Goal: Obtain resource: Download file/media

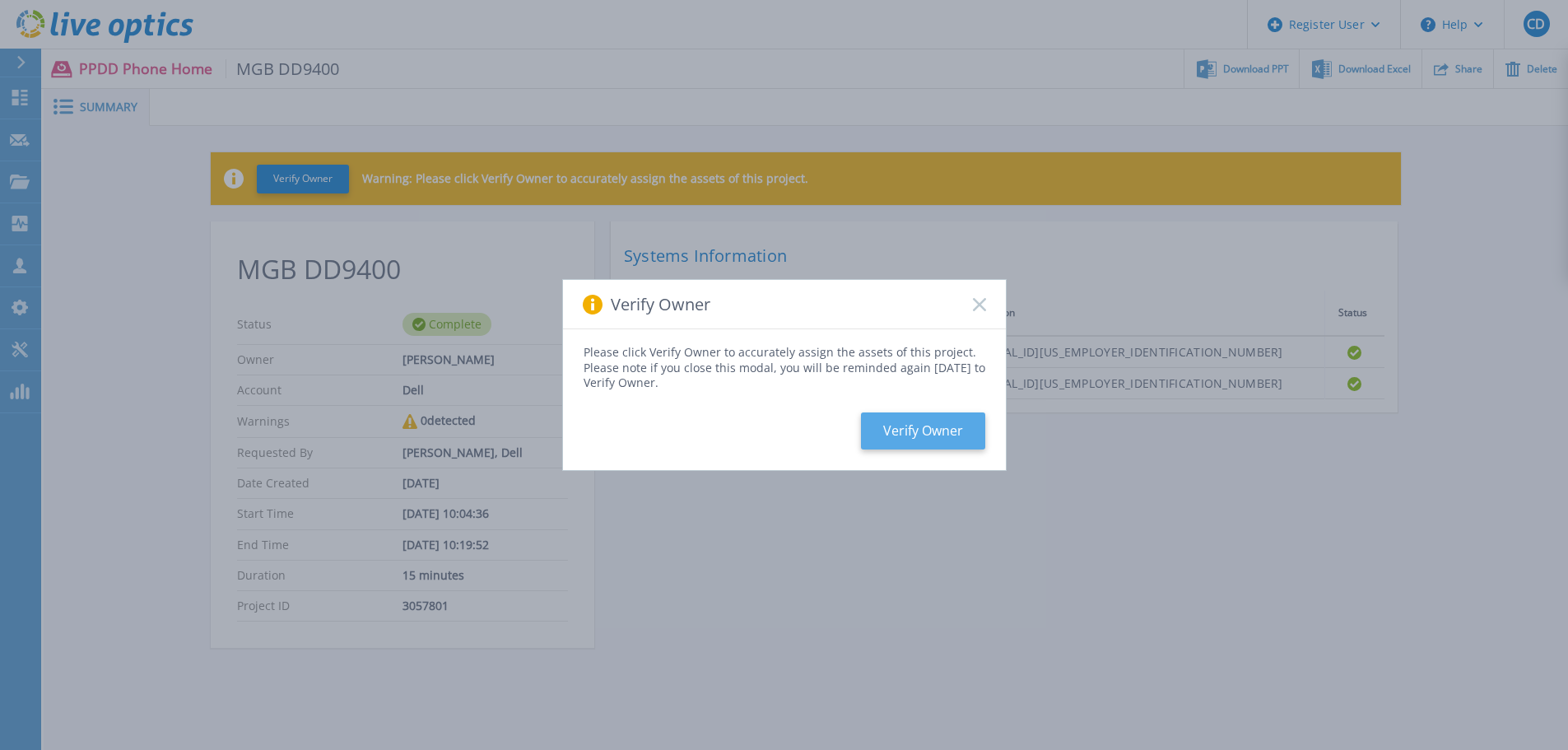
click at [933, 429] on button "Verify Owner" at bounding box center [922, 431] width 124 height 37
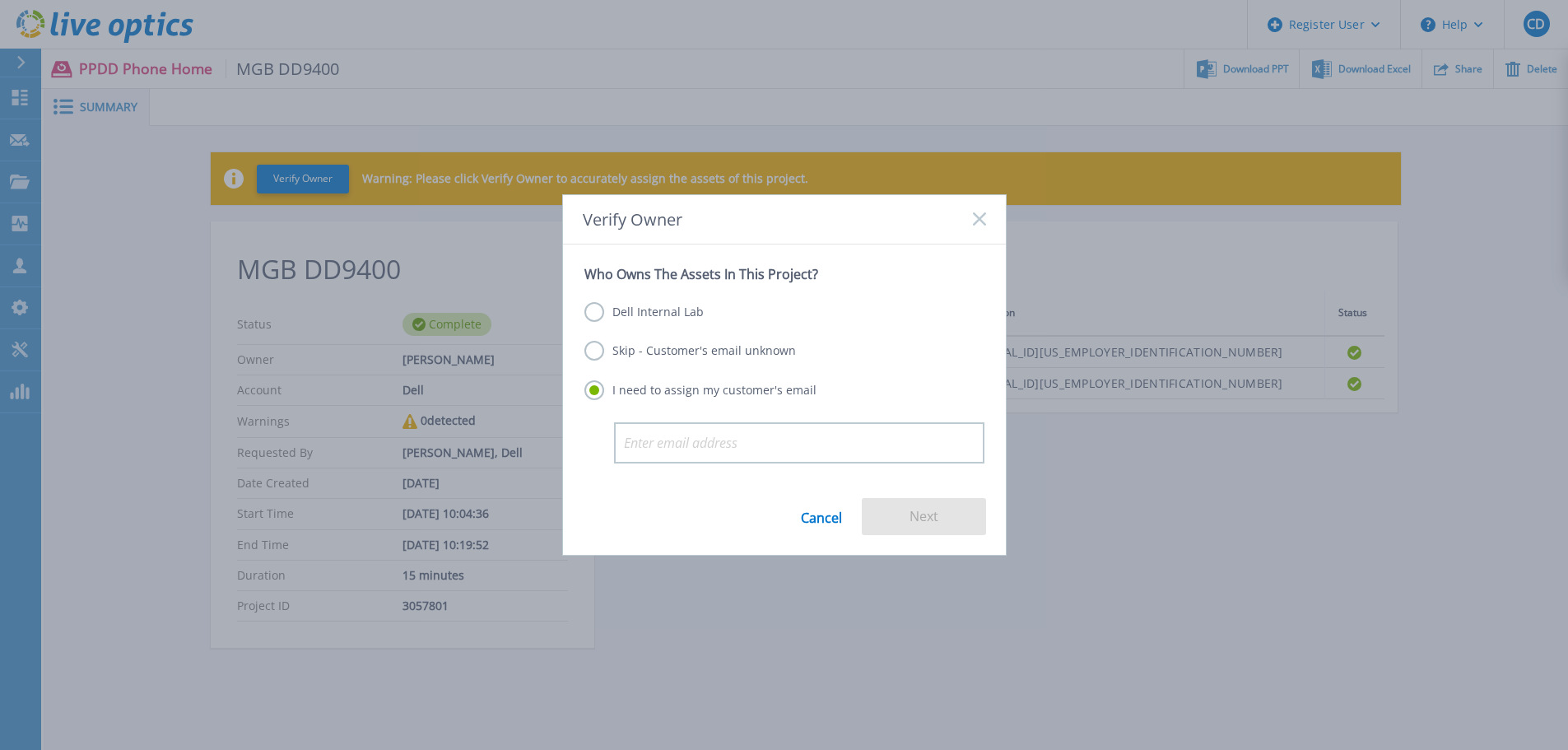
click at [674, 307] on label "Dell Internal Lab" at bounding box center [644, 312] width 119 height 20
click at [0, 0] on input "Dell Internal Lab" at bounding box center [0, 0] width 0 height 0
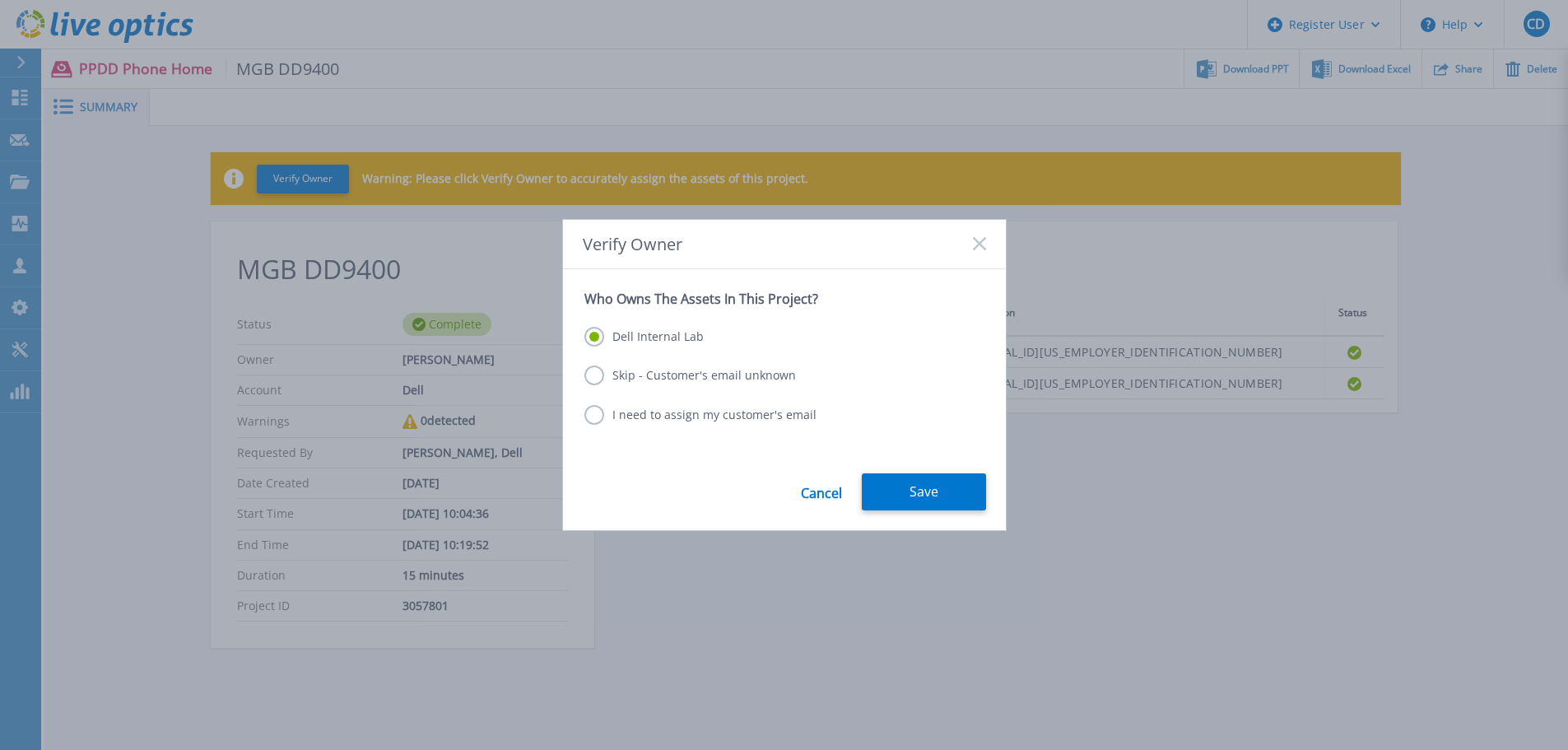
click at [716, 378] on label "Skip - Customer's email unknown" at bounding box center [690, 376] width 211 height 20
click at [0, 0] on input "Skip - Customer's email unknown" at bounding box center [0, 0] width 0 height 0
click at [959, 499] on button "Next" at bounding box center [923, 492] width 124 height 37
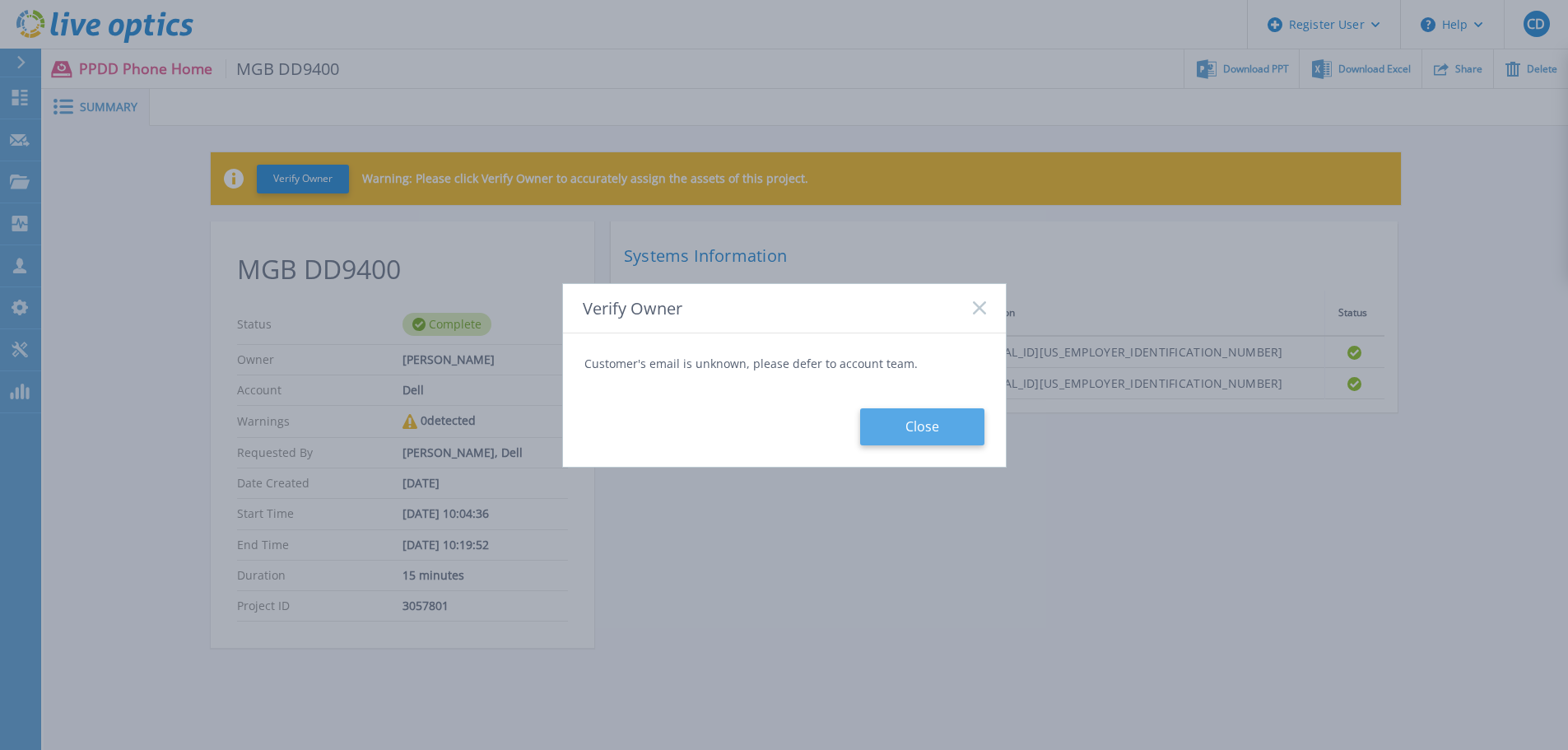
click at [931, 420] on button "Close" at bounding box center [921, 426] width 124 height 37
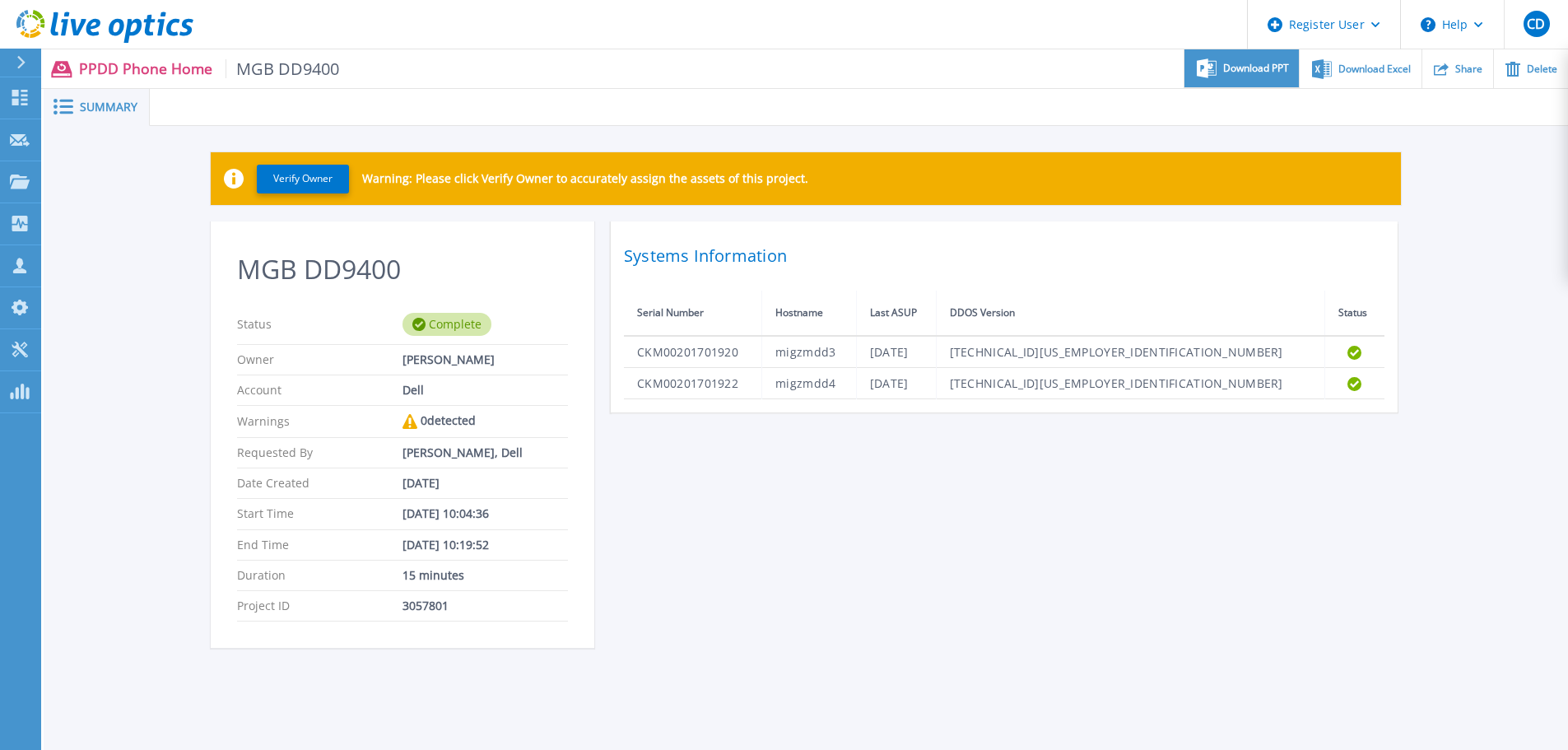
click at [1235, 63] on span "Download PPT" at bounding box center [1256, 68] width 66 height 10
click at [26, 93] on icon at bounding box center [20, 97] width 20 height 16
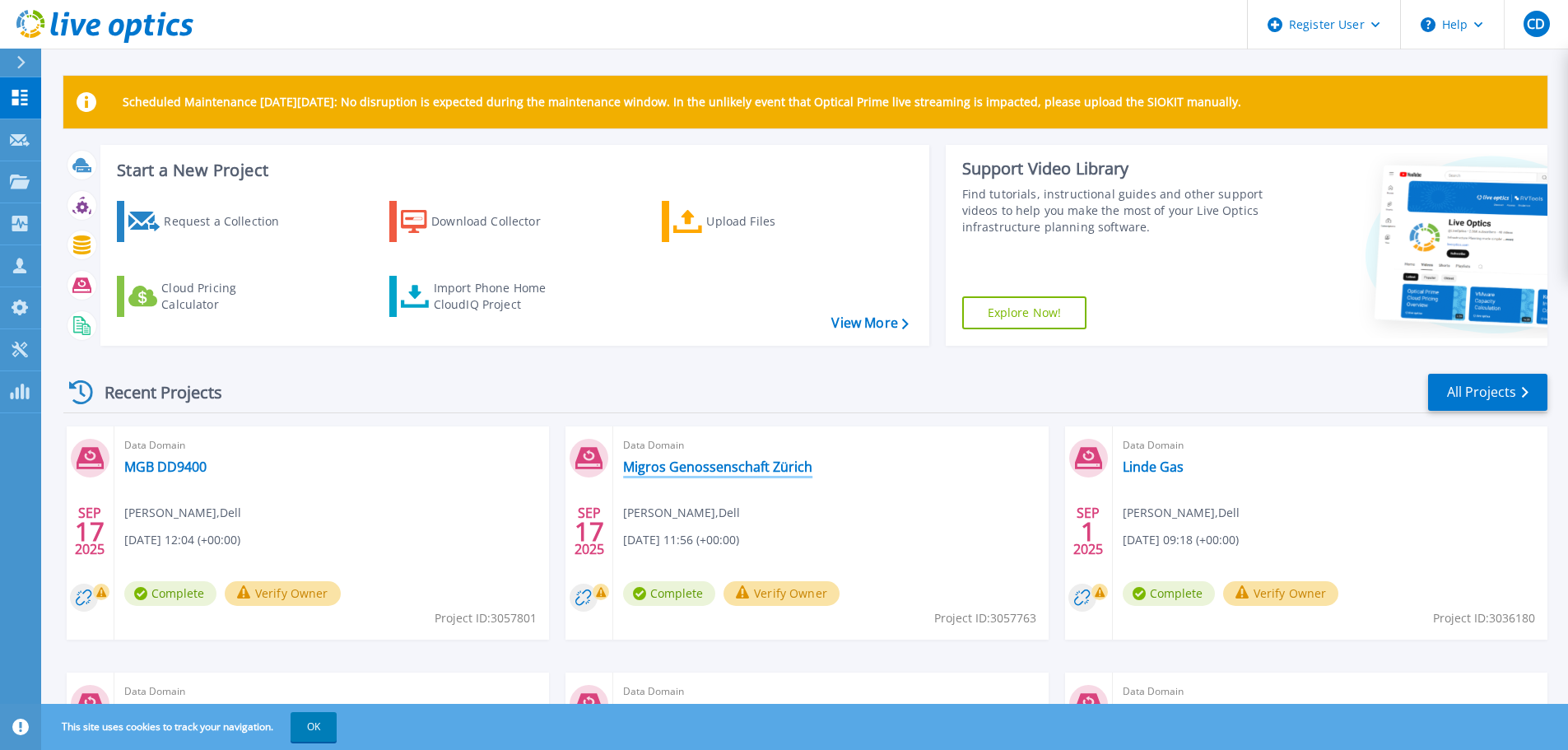
click at [693, 462] on link "Migros Genossenschaft Zürich" at bounding box center [717, 467] width 189 height 17
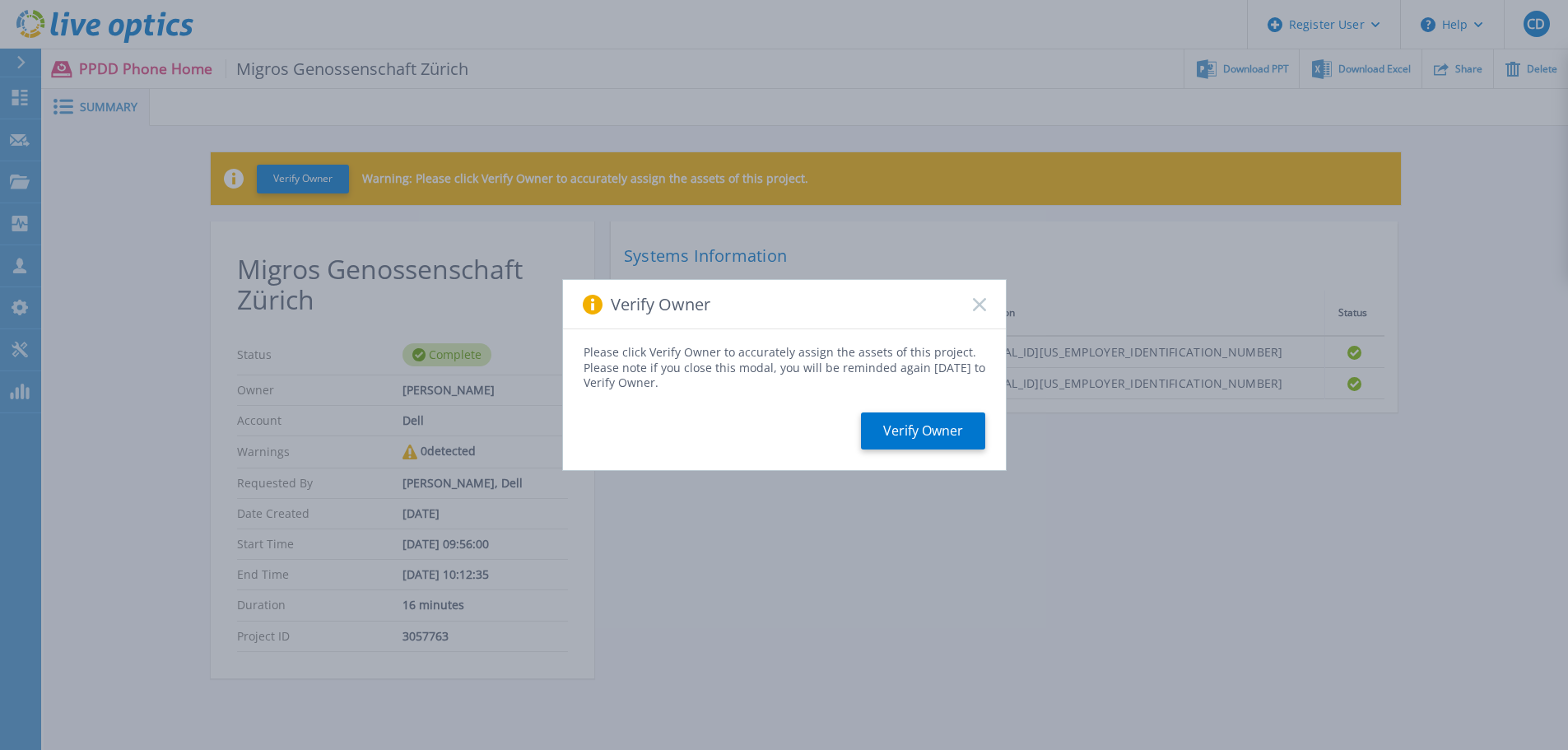
click at [986, 301] on div "Verify Owner" at bounding box center [784, 305] width 443 height 50
click at [962, 405] on div "Please click Verify Owner to accurately assign the assets of this project. Plea…" at bounding box center [784, 399] width 443 height 140
click at [953, 429] on button "Verify Owner" at bounding box center [922, 431] width 124 height 37
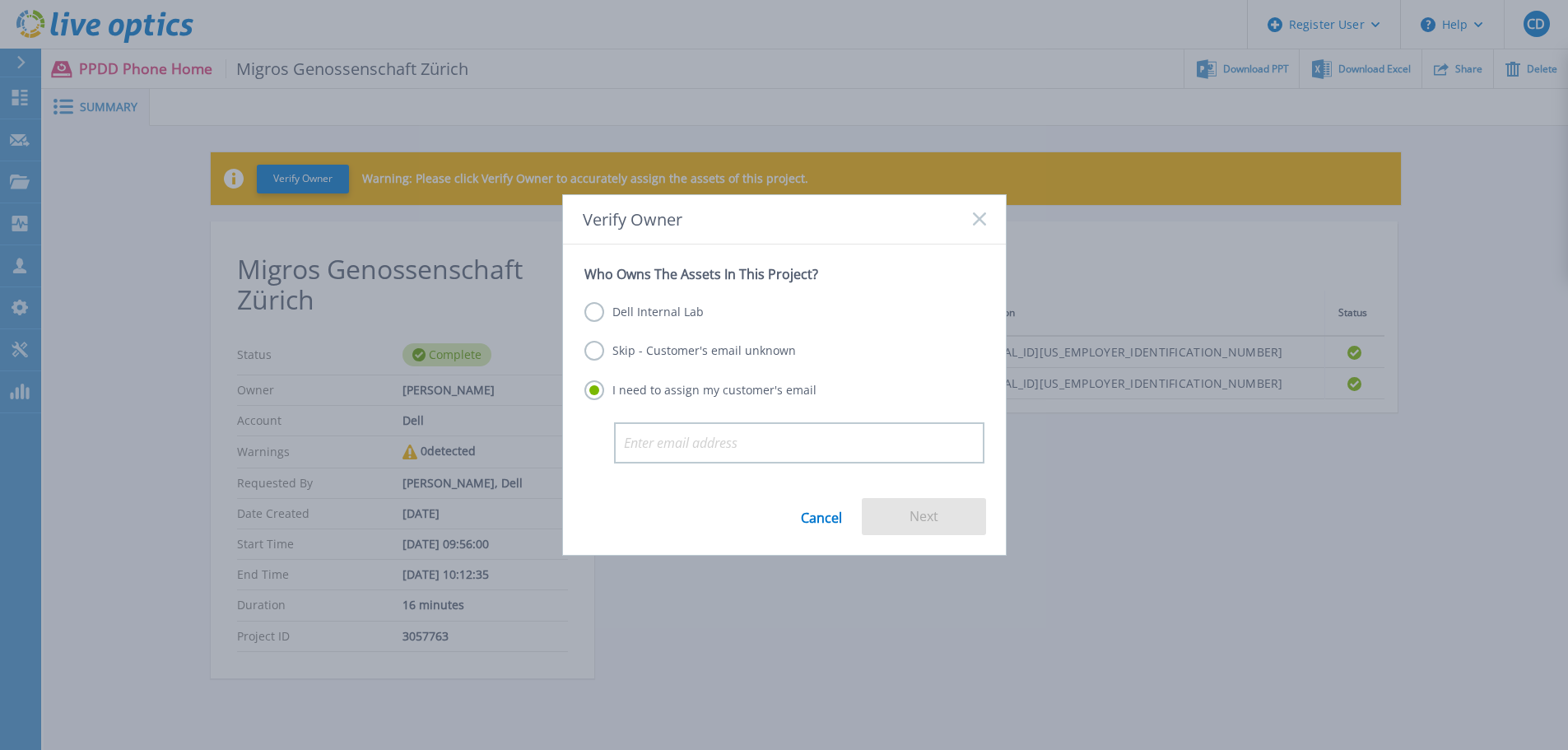
click at [610, 348] on label "Skip - Customer's email unknown" at bounding box center [690, 351] width 211 height 20
click at [0, 0] on input "Skip - Customer's email unknown" at bounding box center [0, 0] width 0 height 0
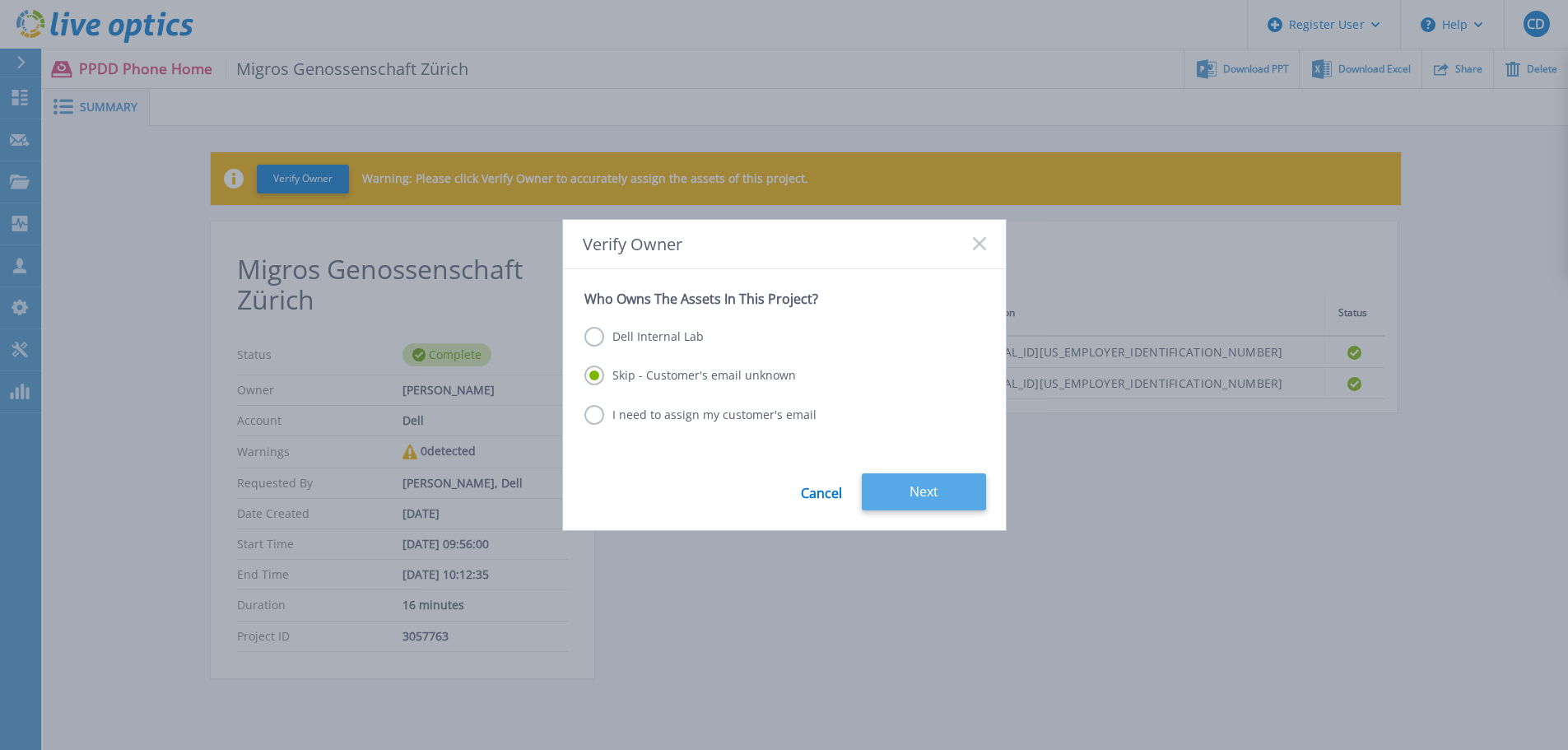
click at [941, 487] on button "Next" at bounding box center [923, 492] width 124 height 37
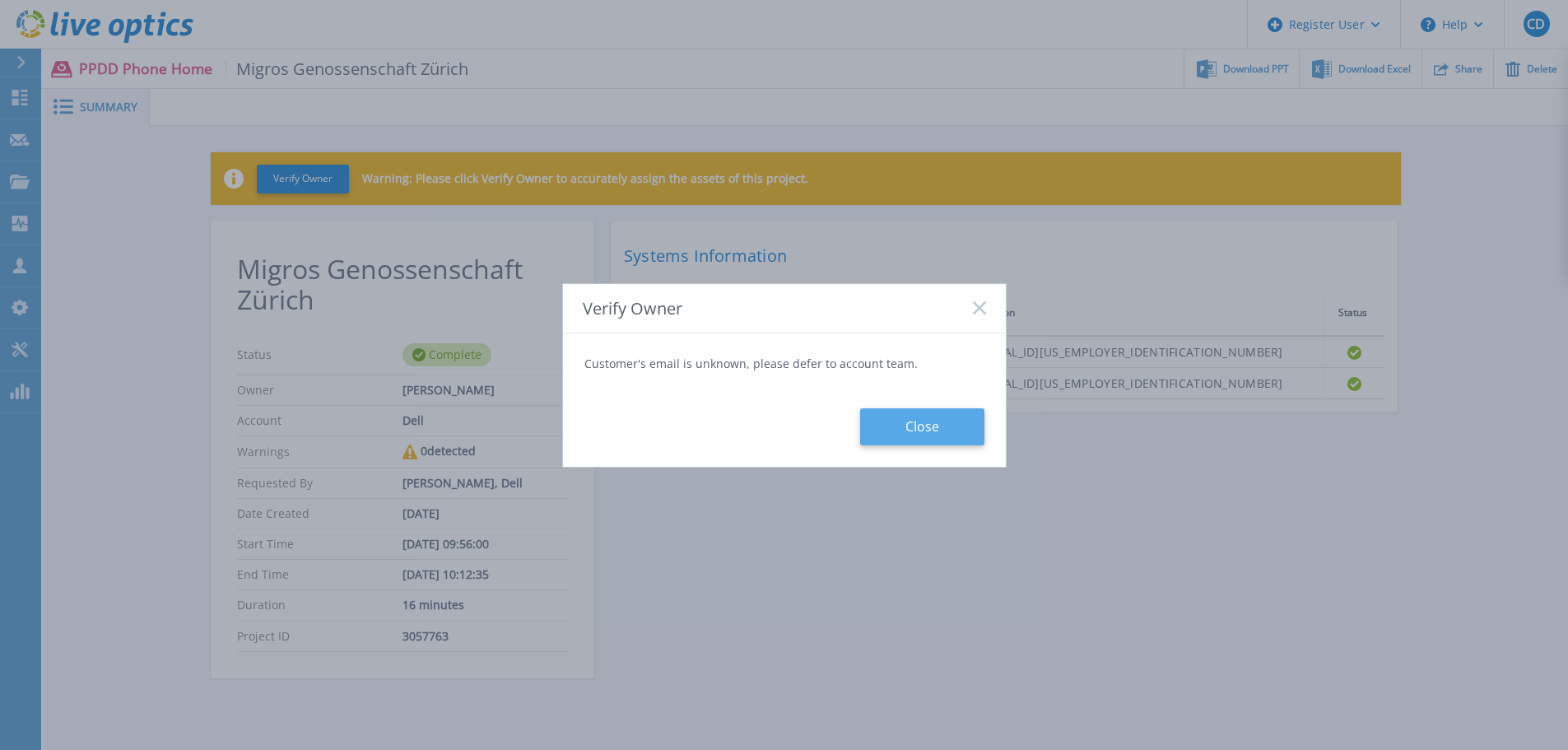
click at [949, 425] on button "Close" at bounding box center [921, 426] width 124 height 37
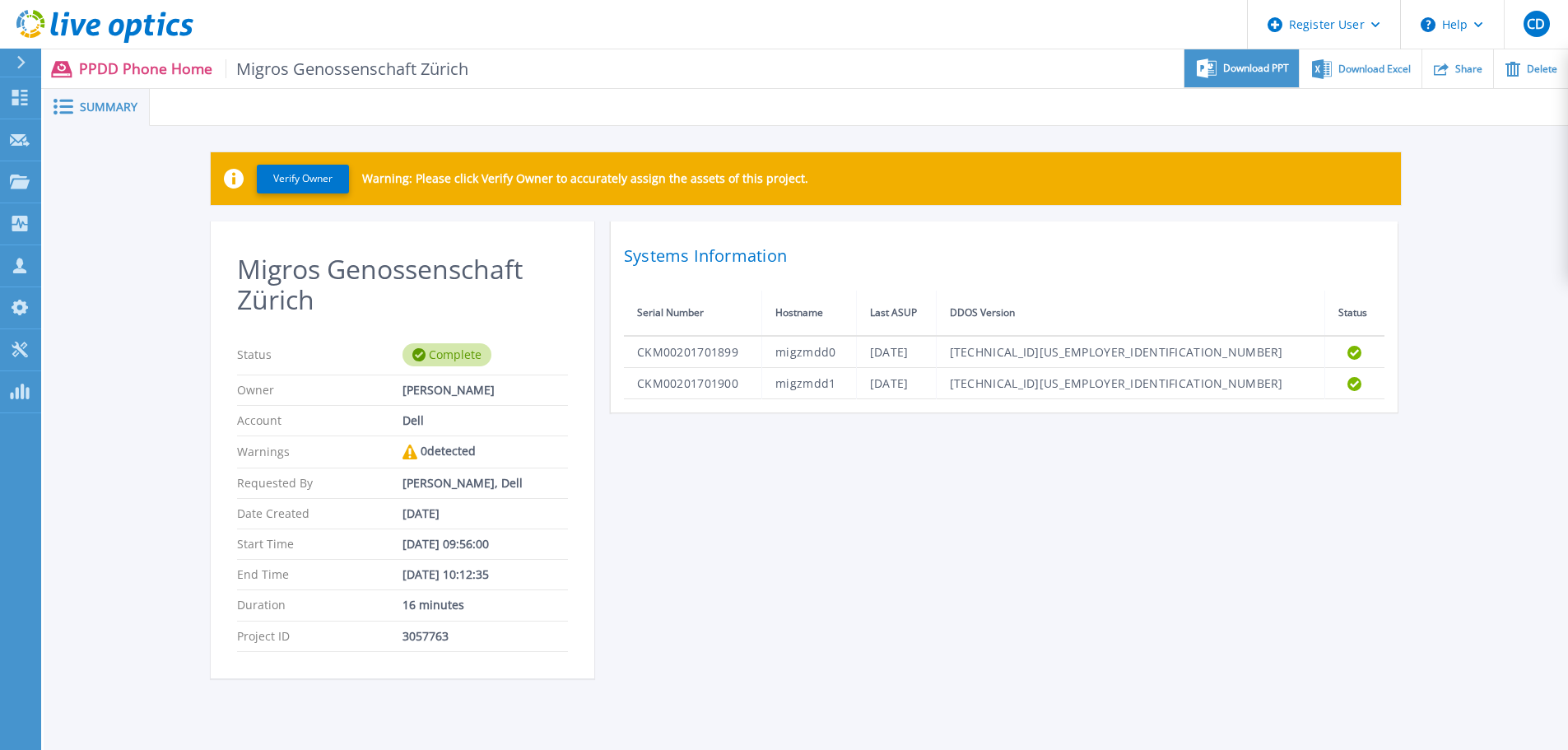
click at [1258, 63] on span "Download PPT" at bounding box center [1256, 68] width 66 height 10
